Goal: Task Accomplishment & Management: Manage account settings

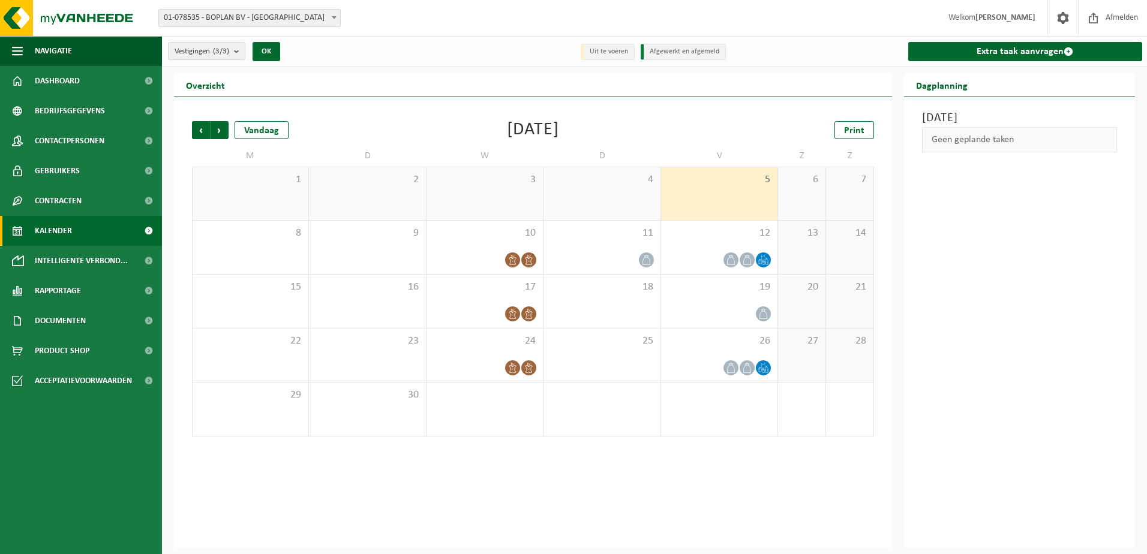
click at [65, 226] on span "Kalender" at bounding box center [53, 231] width 37 height 30
click at [345, 506] on div "Vorige Volgende Vandaag September 2025 Print M D W D V Z Z 1 2 3 4 5 6 7 8 9 10…" at bounding box center [533, 322] width 718 height 451
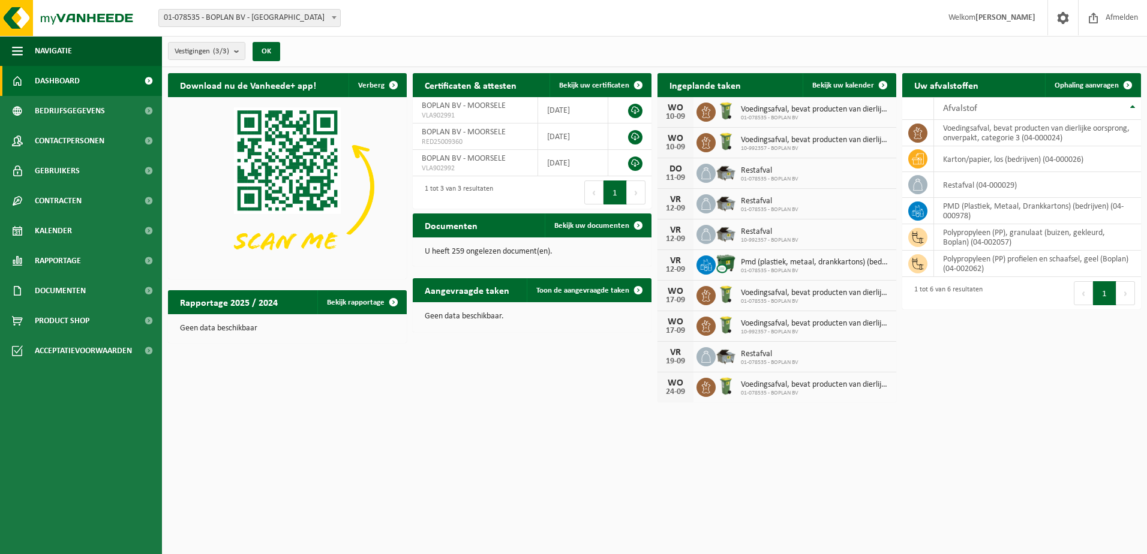
click at [304, 379] on div "Download nu de Vanheede+ app! Verberg Certificaten & attesten Bekijk uw certifi…" at bounding box center [654, 237] width 979 height 341
click at [70, 143] on span "Contactpersonen" at bounding box center [70, 141] width 70 height 30
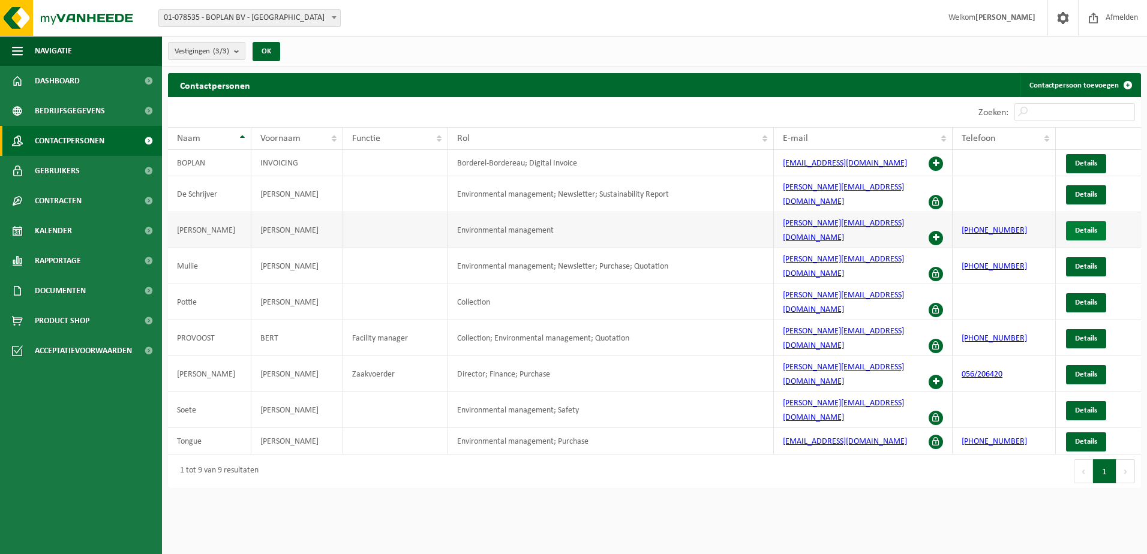
click at [1086, 227] on span "Details" at bounding box center [1086, 231] width 22 height 8
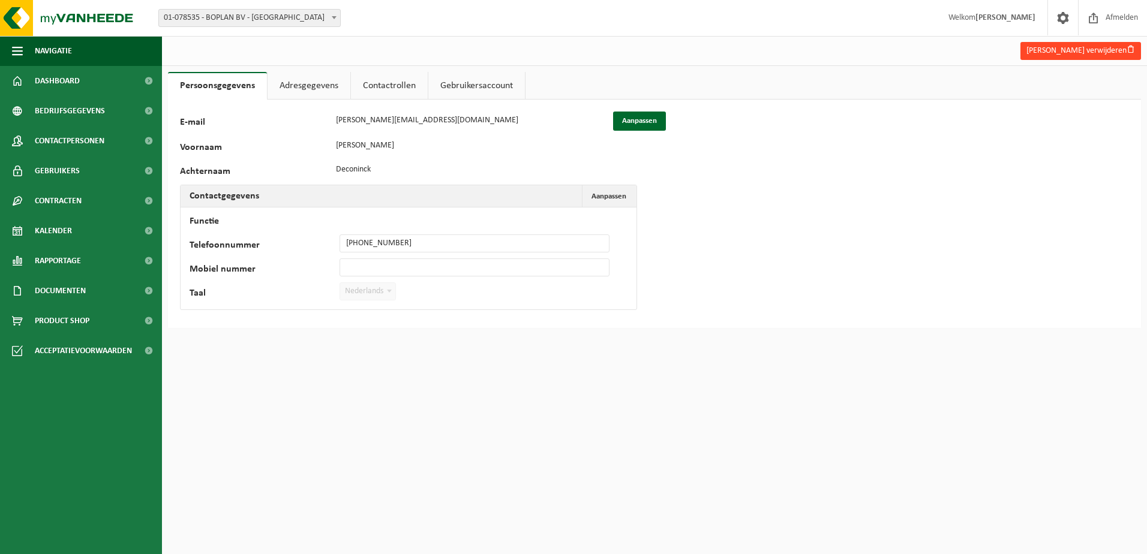
click at [1075, 53] on button "[PERSON_NAME] verwijderen" at bounding box center [1080, 51] width 121 height 18
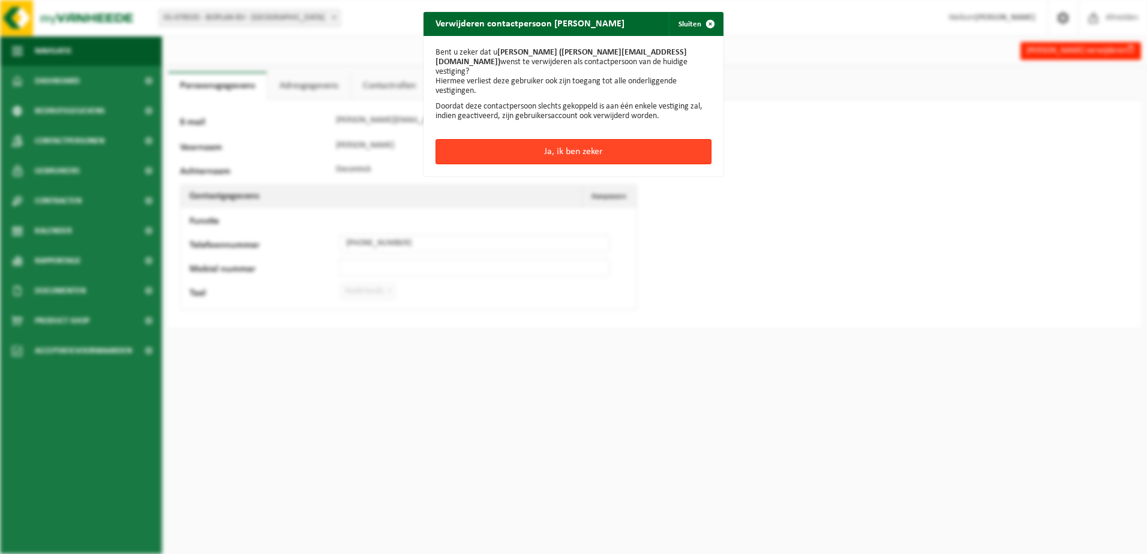
click at [613, 148] on button "Ja, ik ben zeker" at bounding box center [574, 151] width 276 height 25
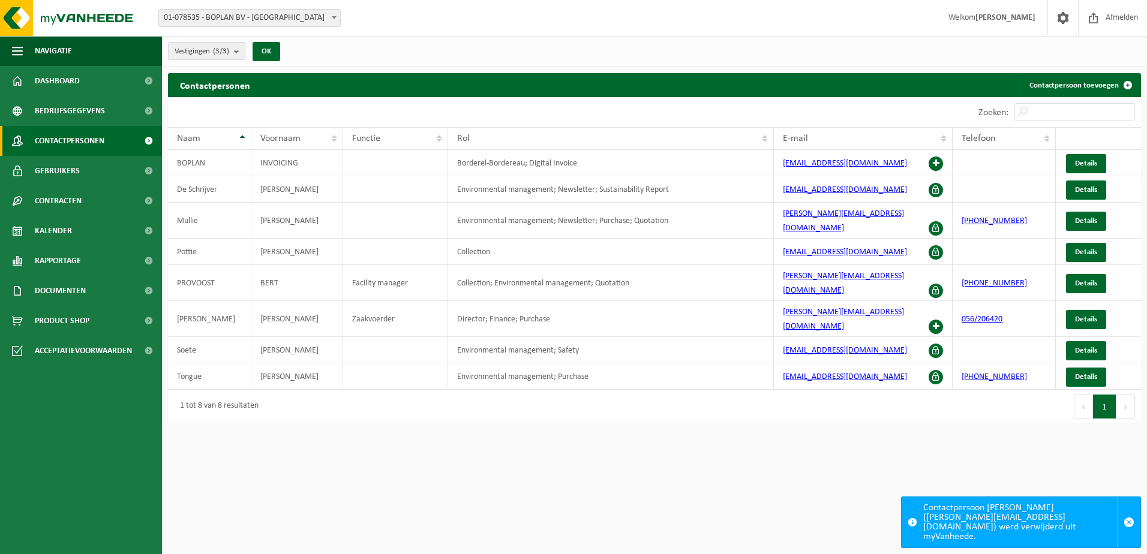
click at [353, 417] on html "Vestiging: 01-078535 - BOPLAN BV - MOORSELE 10-992357 - BOPLAN BV - MOORSELE 10…" at bounding box center [573, 277] width 1147 height 554
click at [1127, 527] on span "button" at bounding box center [1129, 522] width 11 height 11
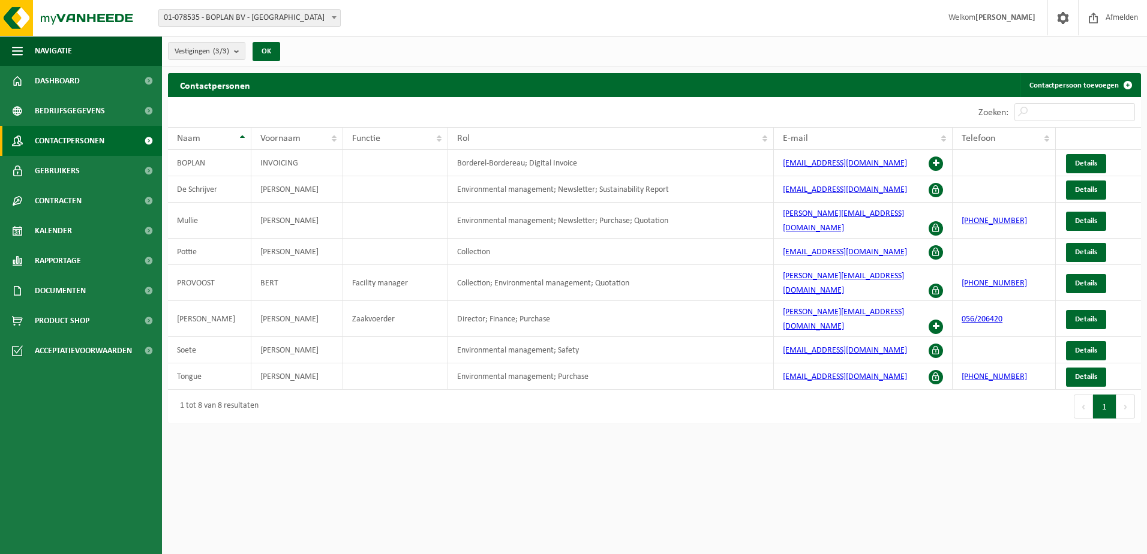
click at [941, 488] on html "Vestiging: 01-078535 - BOPLAN BV - MOORSELE 10-992357 - BOPLAN BV - MOORSELE 10…" at bounding box center [573, 277] width 1147 height 554
click at [94, 90] on link "Dashboard" at bounding box center [81, 81] width 162 height 30
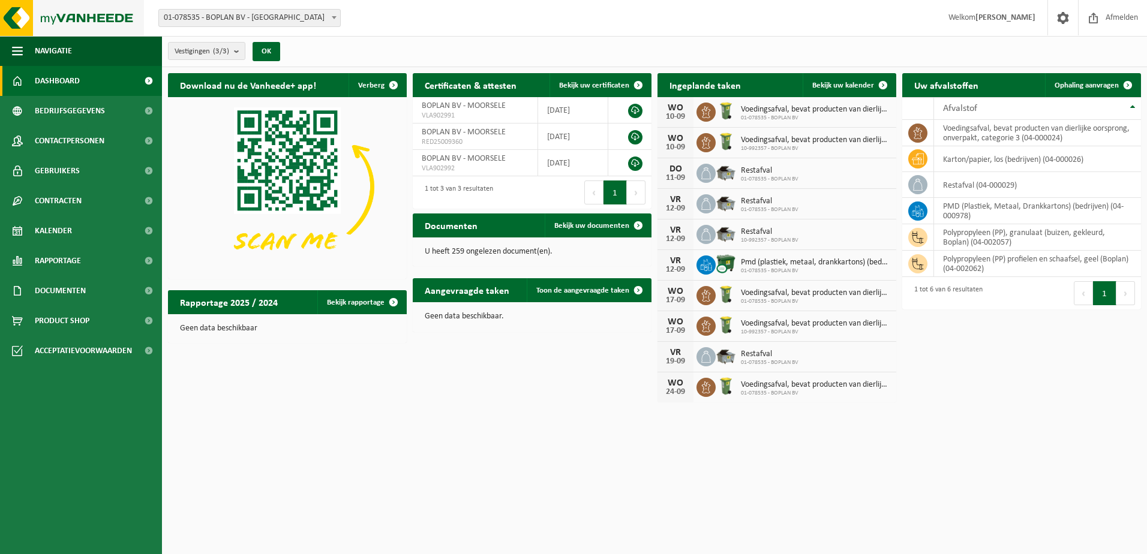
click at [17, 17] on img at bounding box center [72, 18] width 144 height 36
click at [1061, 24] on span at bounding box center [1063, 17] width 18 height 35
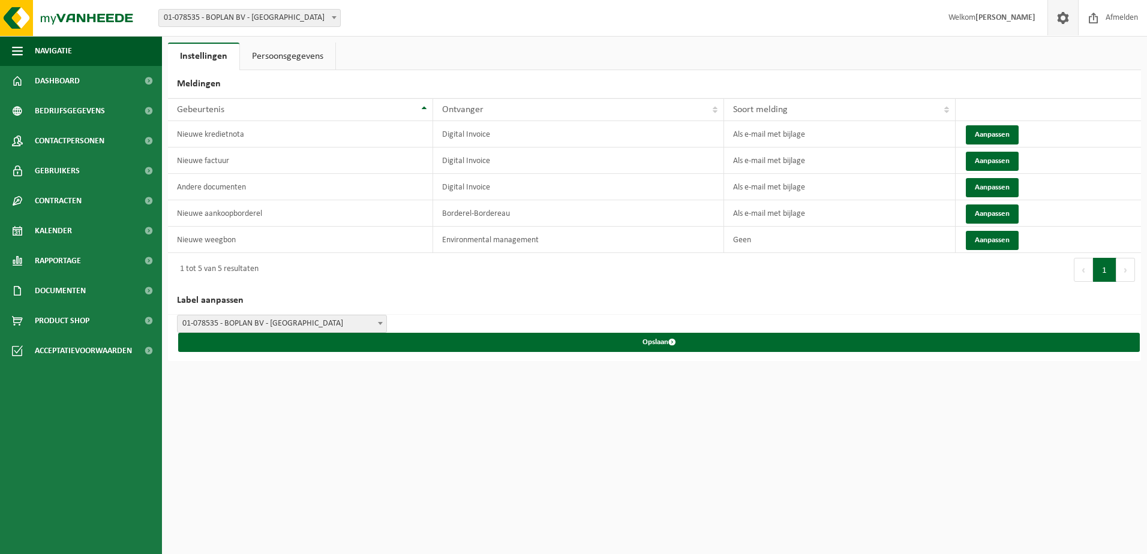
click at [280, 59] on link "Persoonsgegevens" at bounding box center [287, 57] width 95 height 28
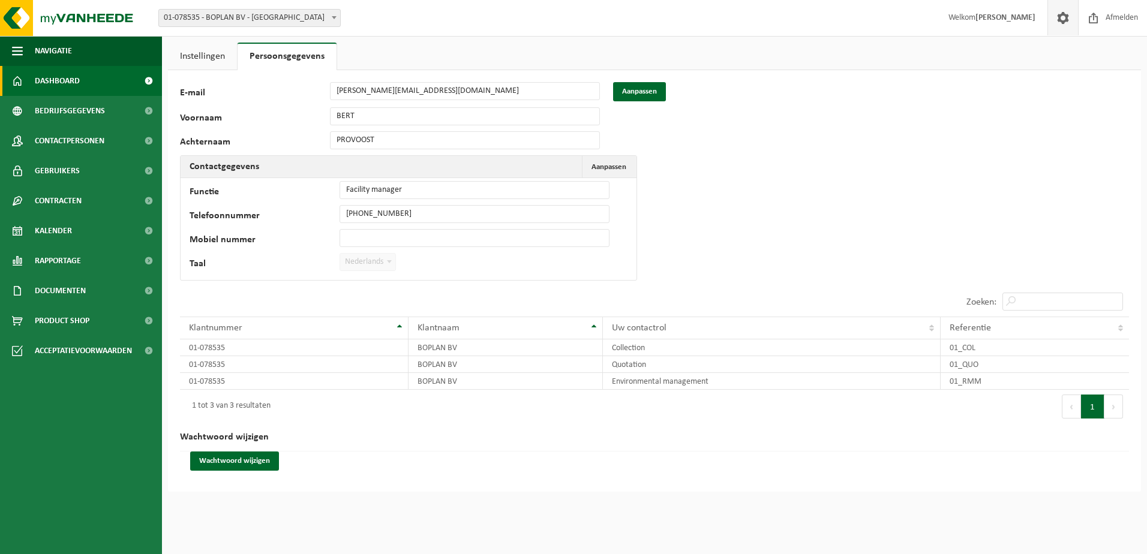
click at [59, 78] on span "Dashboard" at bounding box center [57, 81] width 45 height 30
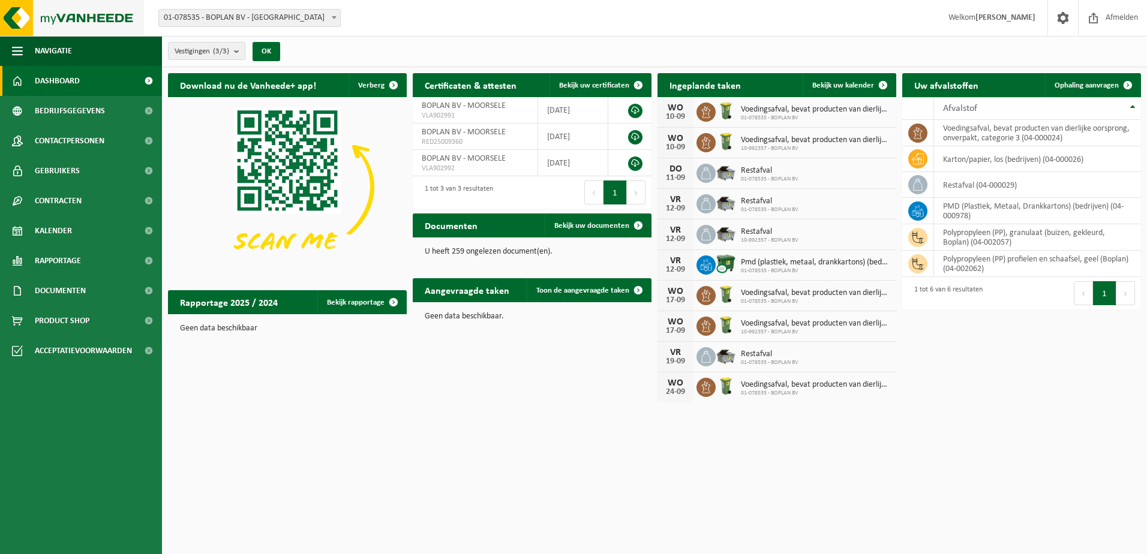
click at [78, 22] on img at bounding box center [72, 18] width 144 height 36
